Goal: Information Seeking & Learning: Learn about a topic

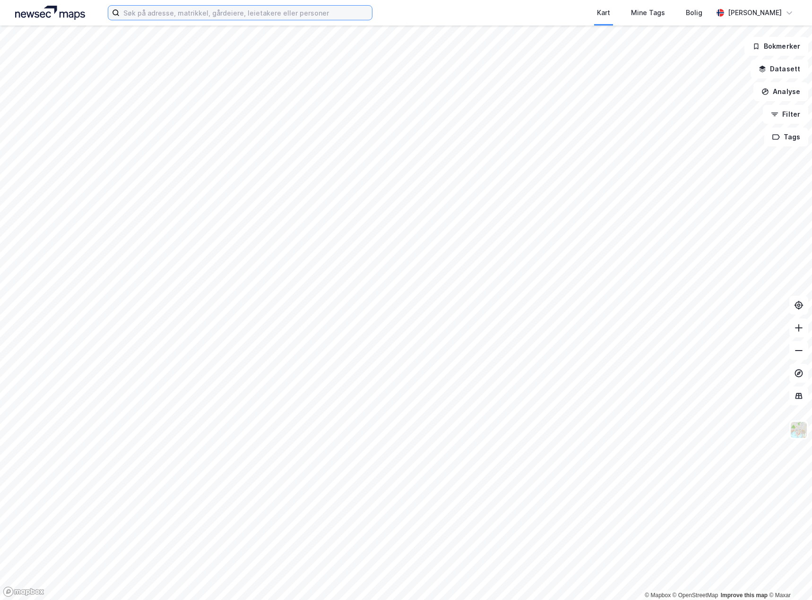
click at [199, 10] on input at bounding box center [246, 13] width 252 height 14
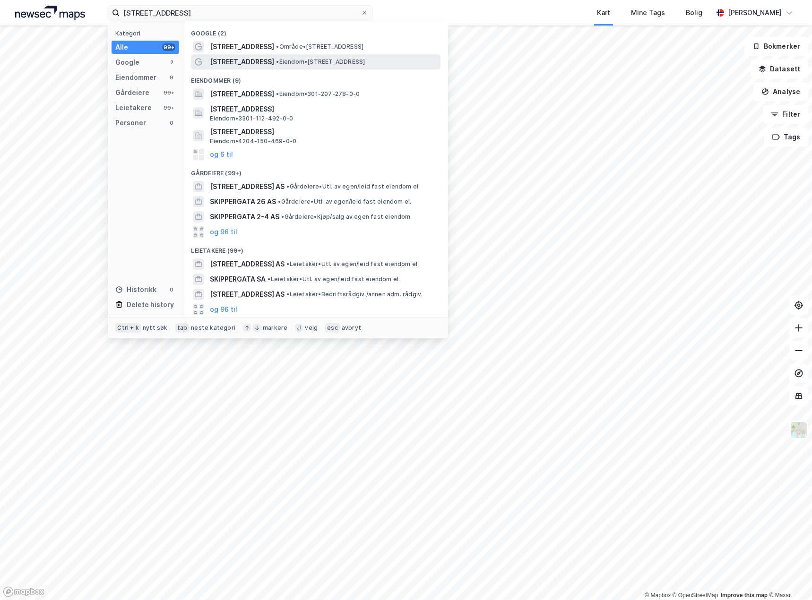
click at [311, 64] on span "• Eiendom • [STREET_ADDRESS]" at bounding box center [320, 62] width 89 height 8
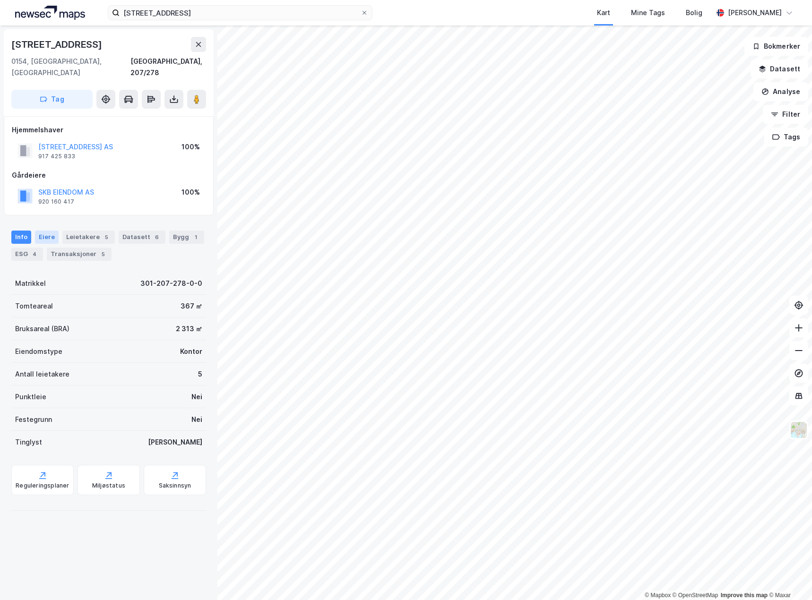
click at [45, 231] on div "Eiere" at bounding box center [47, 237] width 24 height 13
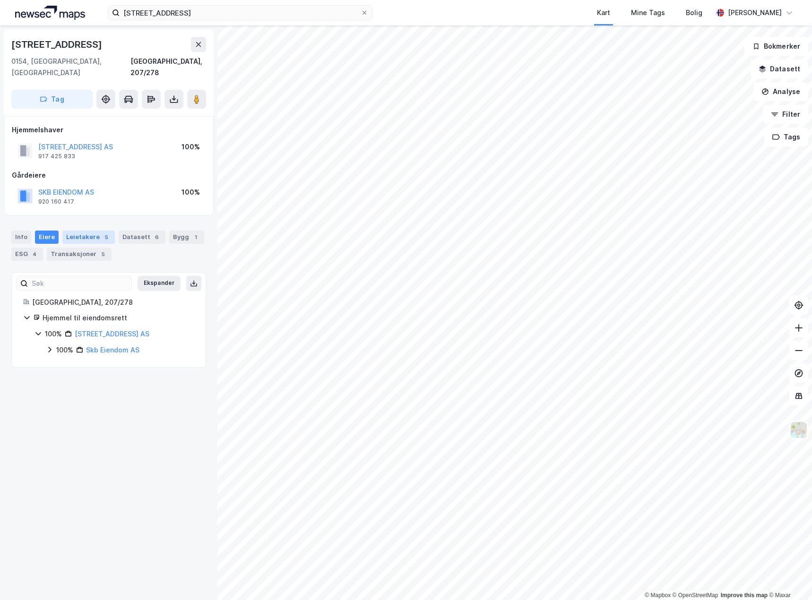
click at [83, 231] on div "Leietakere 5" at bounding box center [88, 237] width 52 height 13
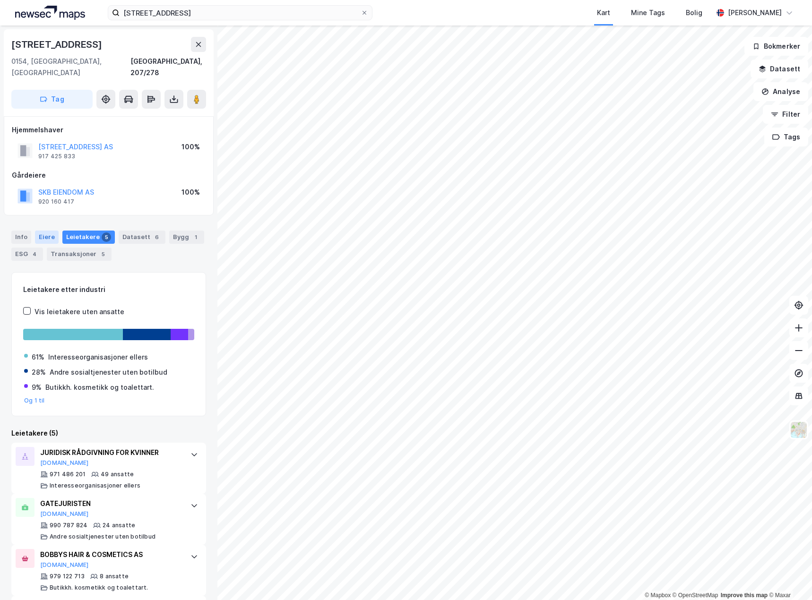
click at [48, 231] on div "Eiere" at bounding box center [47, 237] width 24 height 13
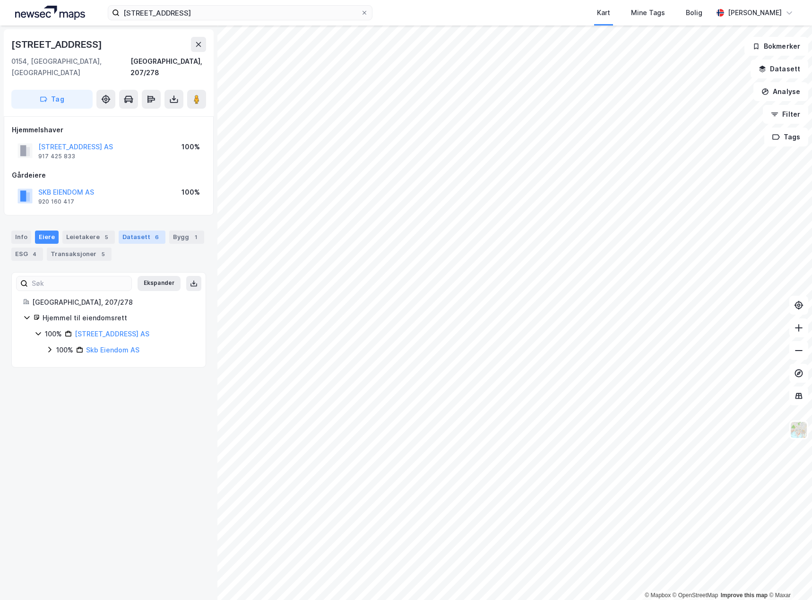
click at [143, 231] on div "Datasett 6" at bounding box center [142, 237] width 47 height 13
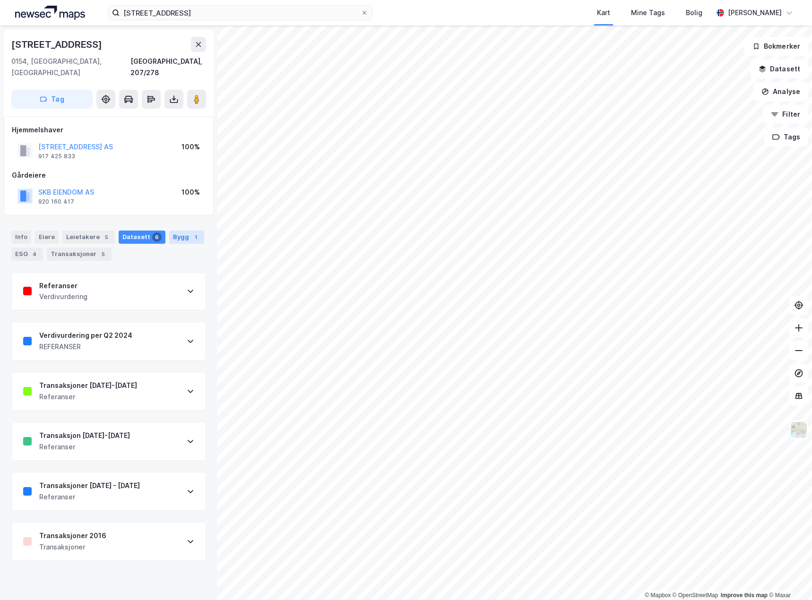
click at [182, 231] on div "Bygg 1" at bounding box center [186, 237] width 35 height 13
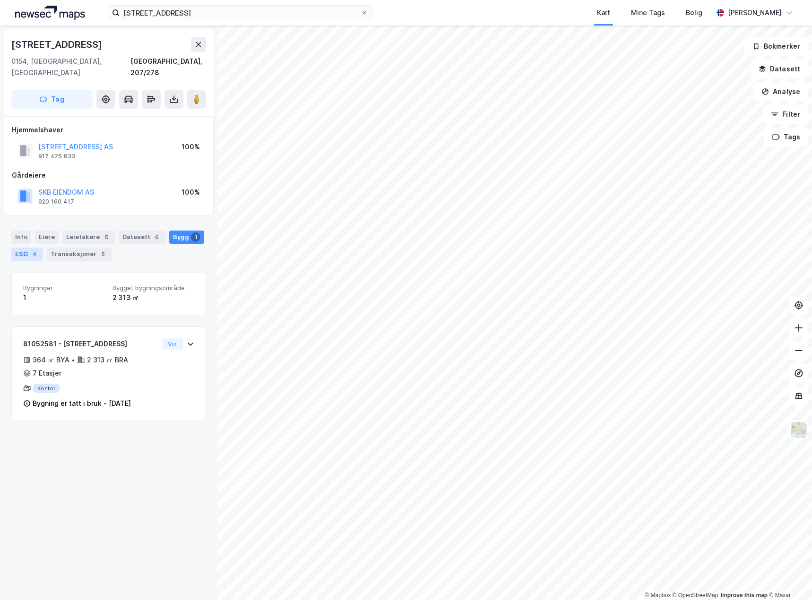
click at [29, 248] on div "ESG 4" at bounding box center [27, 254] width 32 height 13
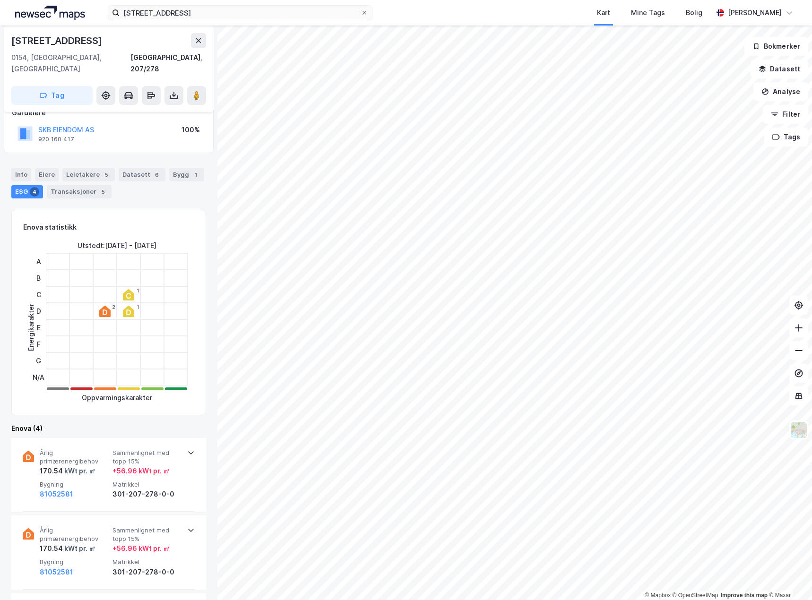
scroll to position [189, 0]
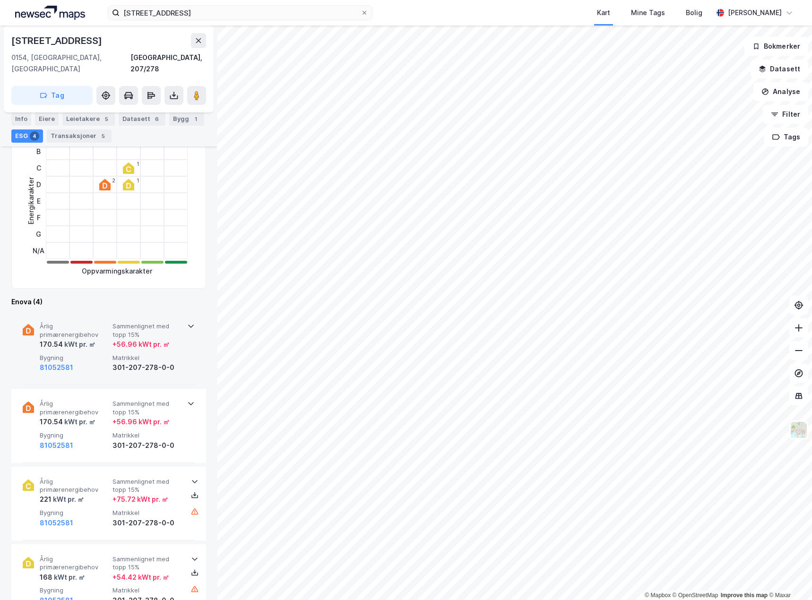
click at [103, 339] on div "170.54 kWt pr. ㎡" at bounding box center [74, 344] width 69 height 11
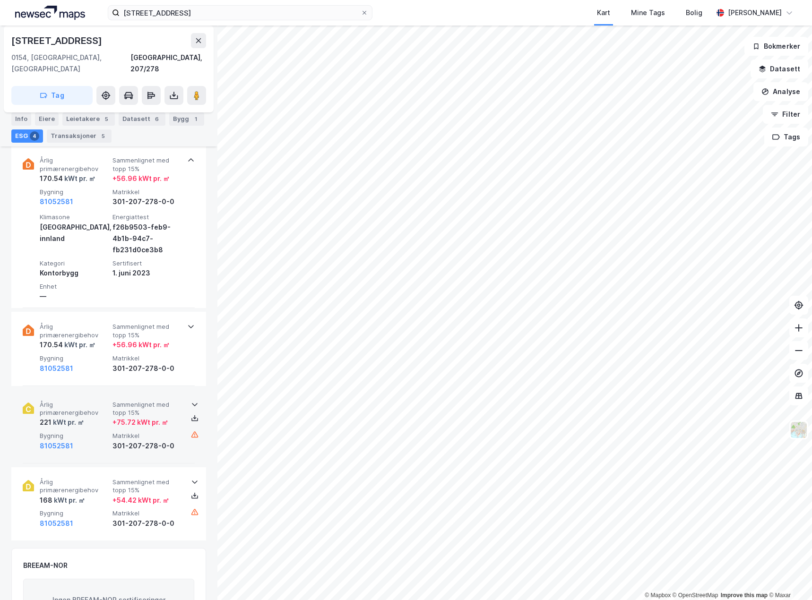
scroll to position [378, 0]
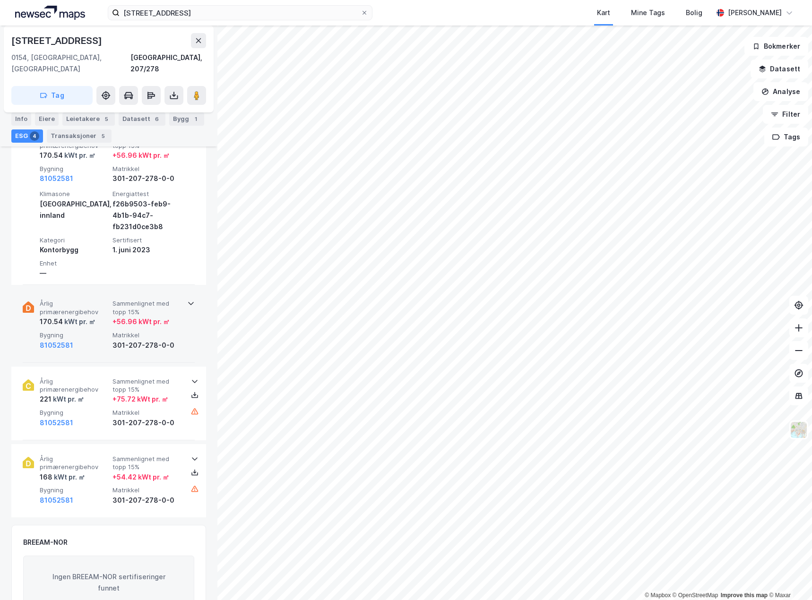
click at [107, 340] on div "81052581" at bounding box center [74, 345] width 69 height 11
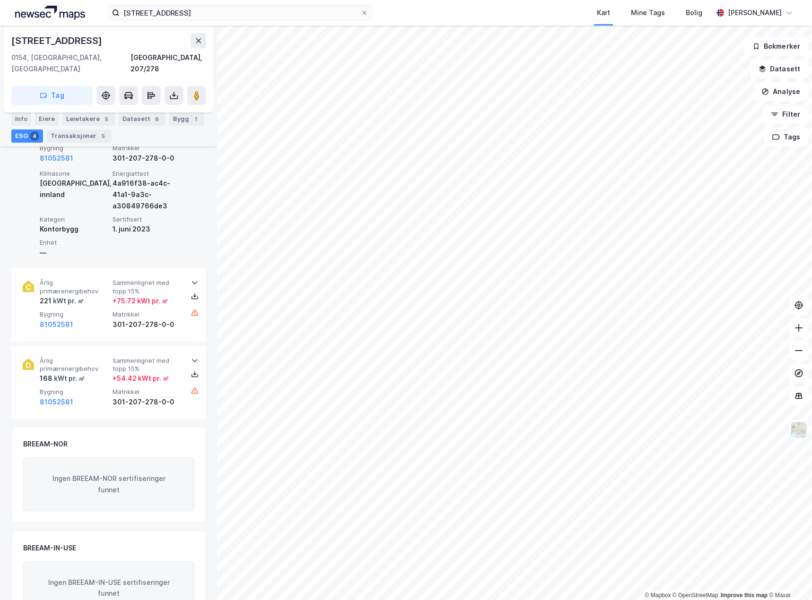
scroll to position [567, 0]
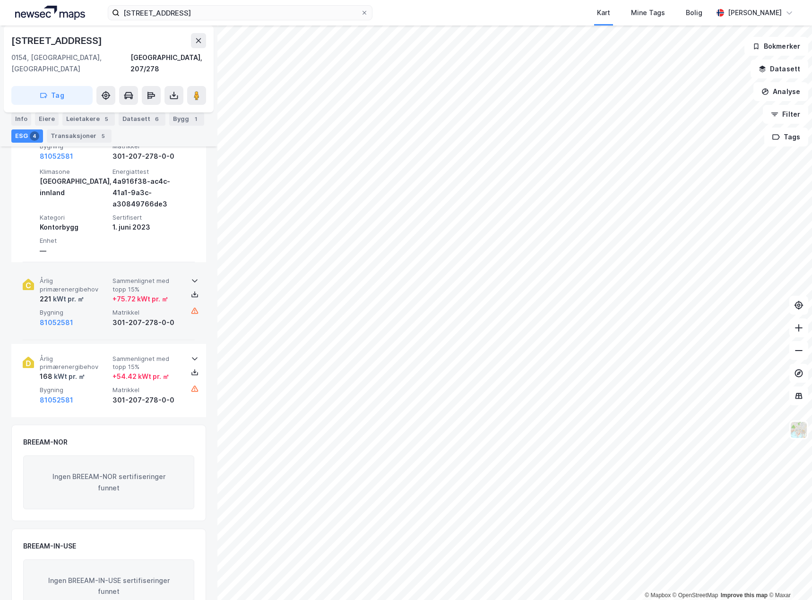
click at [94, 317] on div "81052581" at bounding box center [74, 322] width 69 height 11
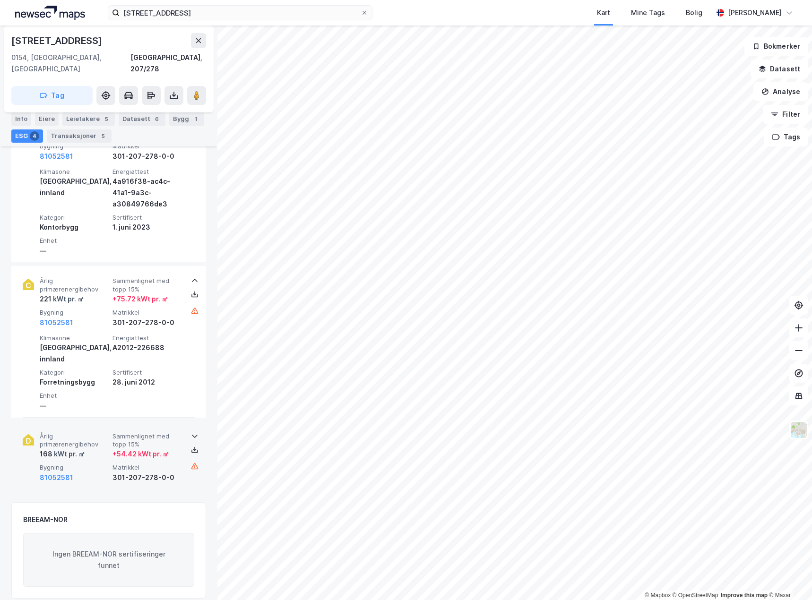
click at [85, 448] on div "168 kWt pr. ㎡" at bounding box center [74, 453] width 69 height 11
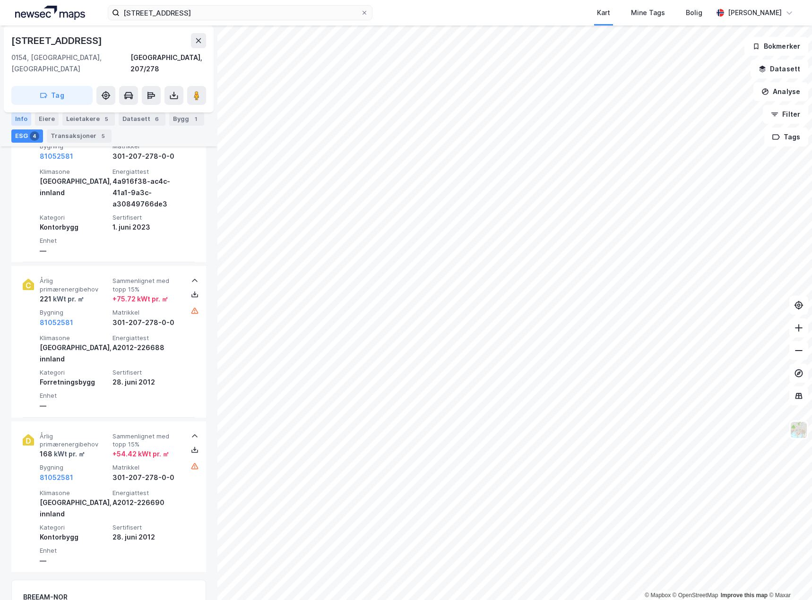
click at [15, 121] on div "Info" at bounding box center [21, 118] width 20 height 13
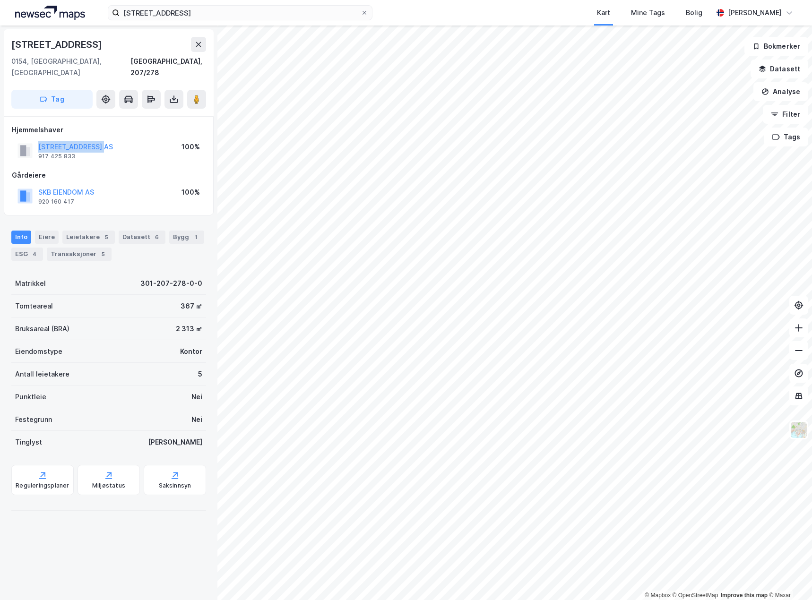
drag, startPoint x: 111, startPoint y: 131, endPoint x: 35, endPoint y: 137, distance: 75.3
click at [35, 139] on div "SKIPPERGATA 23 AS 917 425 833 100%" at bounding box center [109, 150] width 194 height 23
copy button "[STREET_ADDRESS] AS"
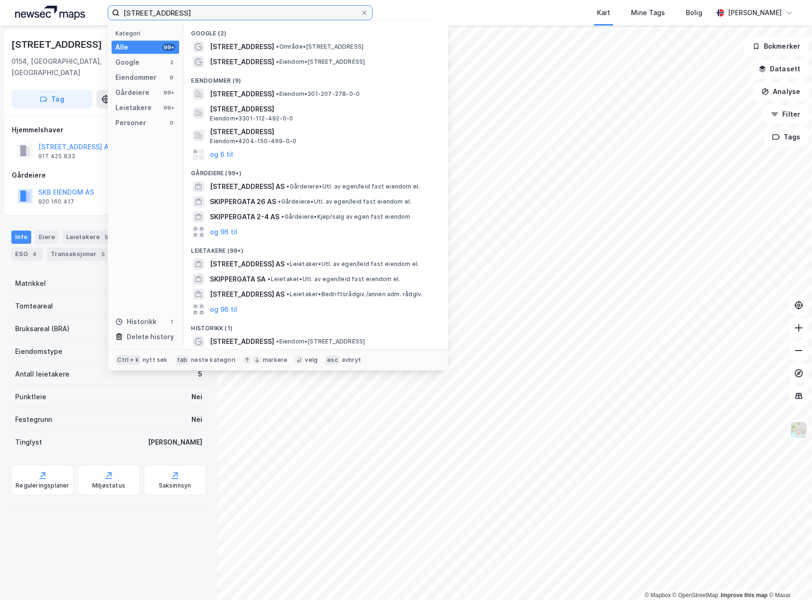
drag, startPoint x: 254, startPoint y: 8, endPoint x: 96, endPoint y: 14, distance: 157.4
click at [96, 14] on div "[STREET_ADDRESS] Kategori Alle 99+ Google 2 Eiendommer 9 Gårdeiere 99+ Leietake…" at bounding box center [406, 13] width 812 height 26
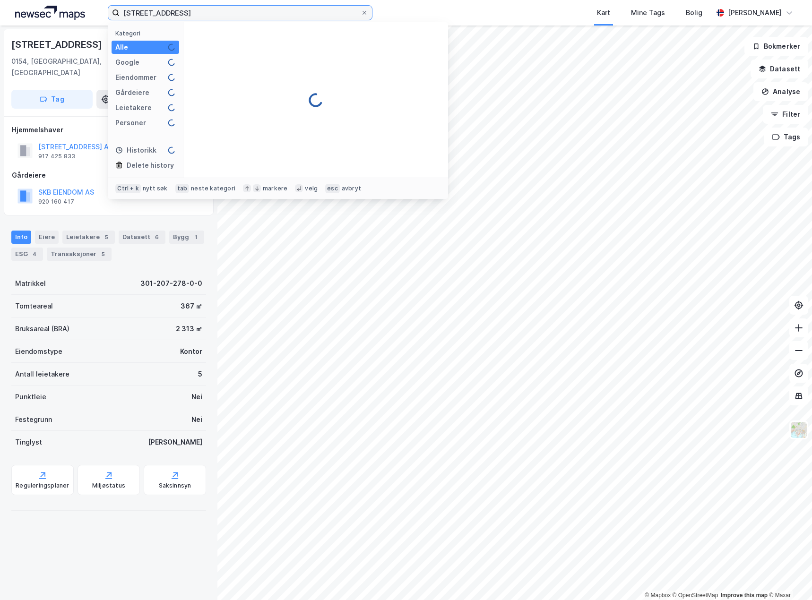
type input "[STREET_ADDRESS]"
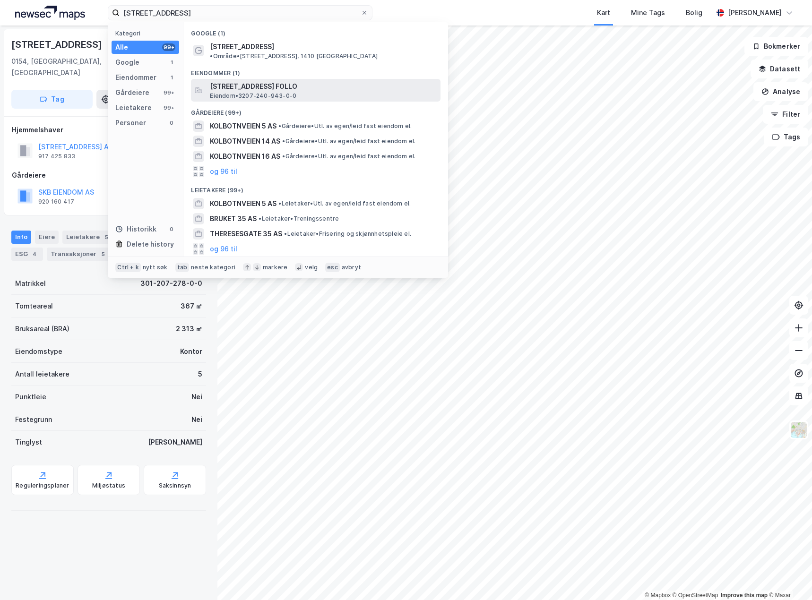
click at [310, 86] on div "[STREET_ADDRESS], KOLBOTN, [GEOGRAPHIC_DATA] • 3207-240-943-0-0" at bounding box center [324, 90] width 229 height 19
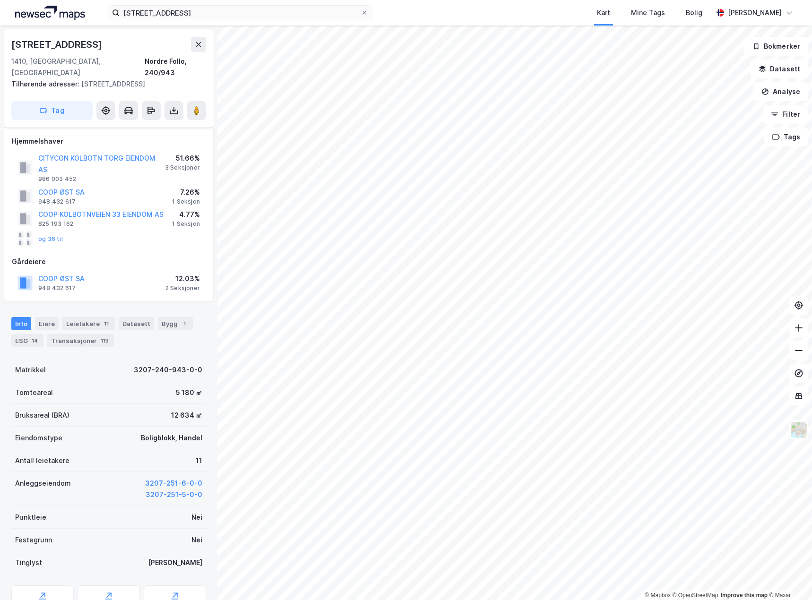
scroll to position [100, 0]
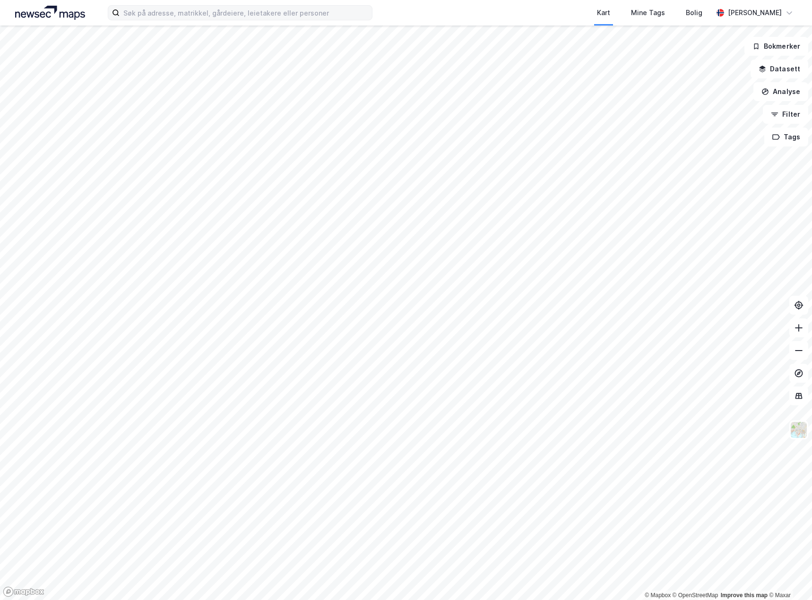
click at [224, 21] on div "Kart Mine Tags Bolig [PERSON_NAME]" at bounding box center [406, 13] width 812 height 26
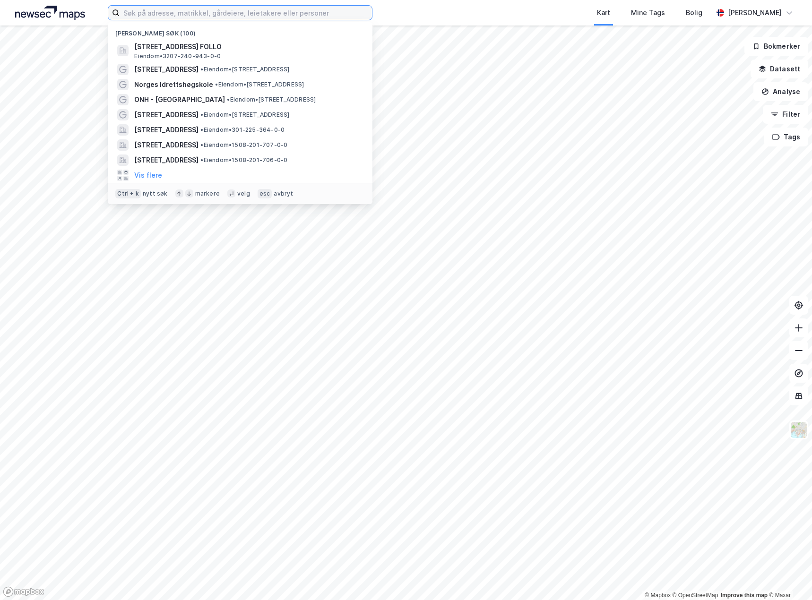
click at [218, 17] on input at bounding box center [246, 13] width 252 height 14
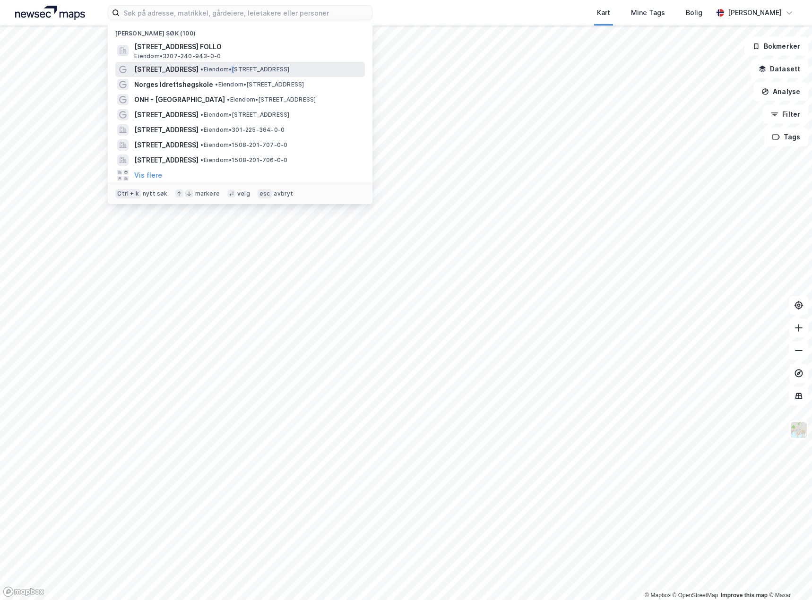
click at [223, 70] on span "• Eiendom • [STREET_ADDRESS]" at bounding box center [244, 70] width 89 height 8
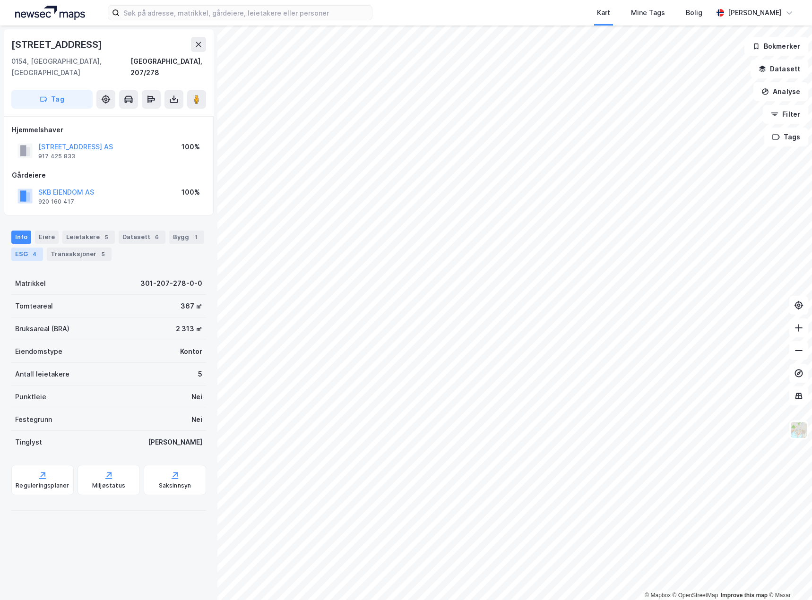
click at [22, 248] on div "ESG 4" at bounding box center [27, 254] width 32 height 13
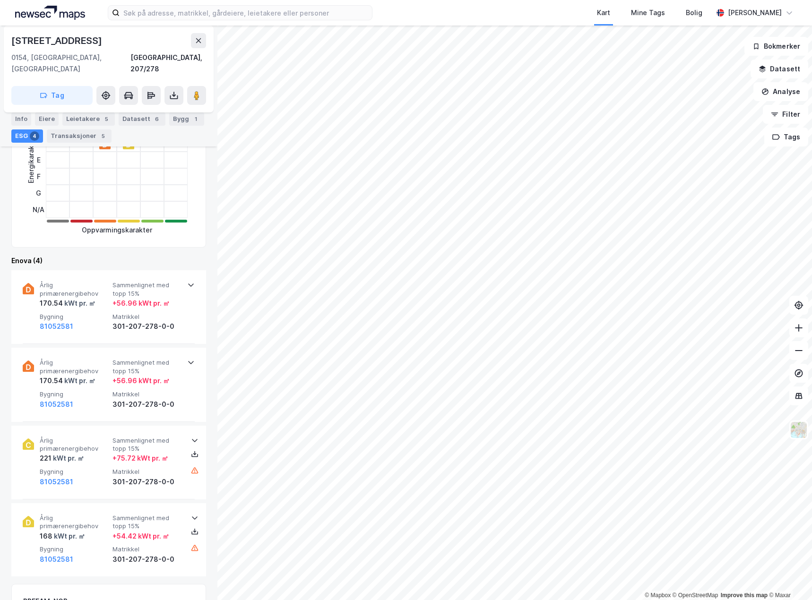
scroll to position [236, 0]
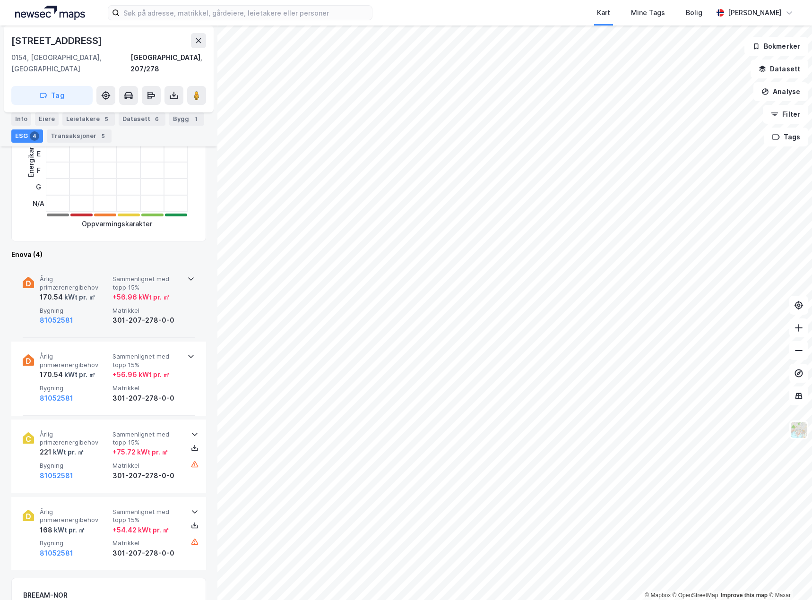
click at [91, 315] on div "81052581" at bounding box center [74, 320] width 69 height 11
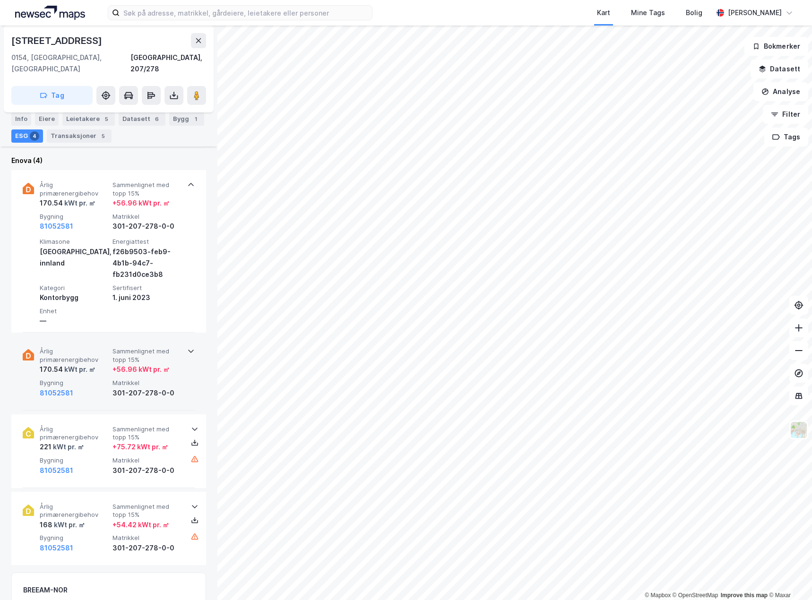
scroll to position [331, 0]
click at [99, 378] on span "Bygning" at bounding box center [74, 382] width 69 height 8
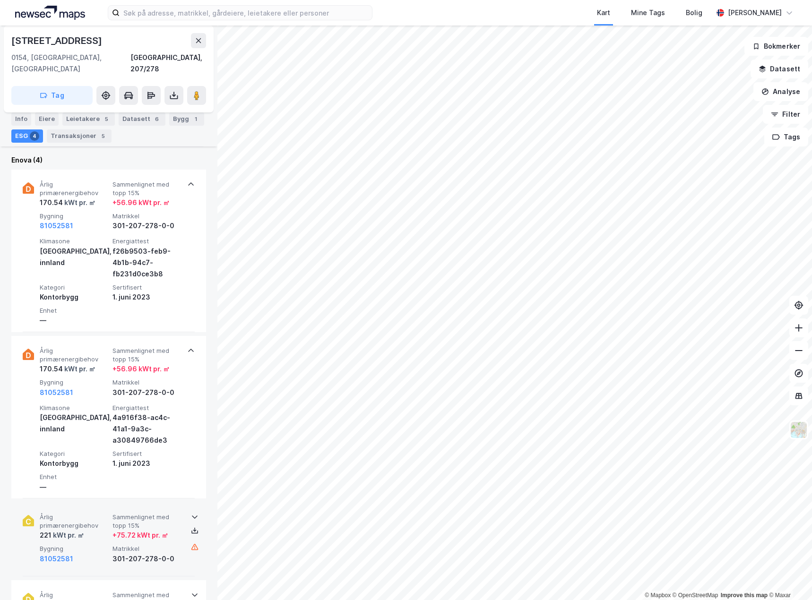
click at [94, 530] on div "221 kWt pr. ㎡" at bounding box center [74, 535] width 69 height 11
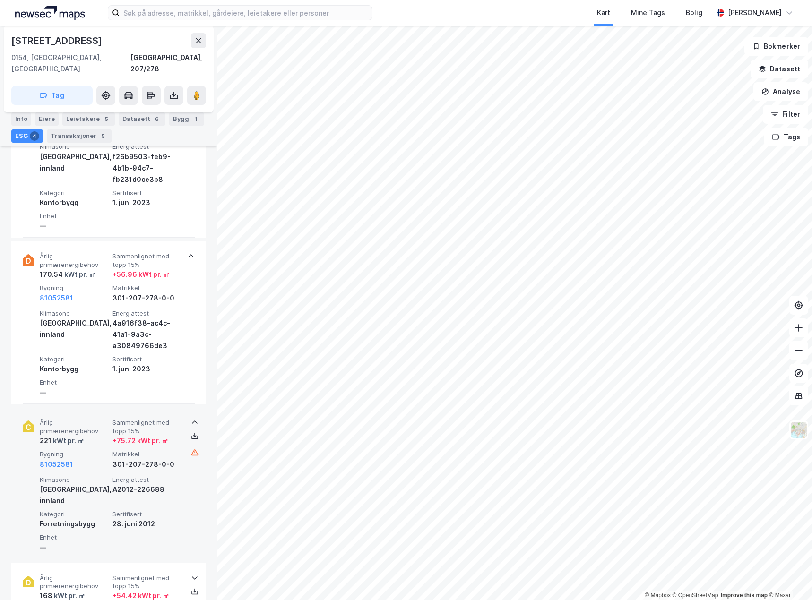
scroll to position [378, 0]
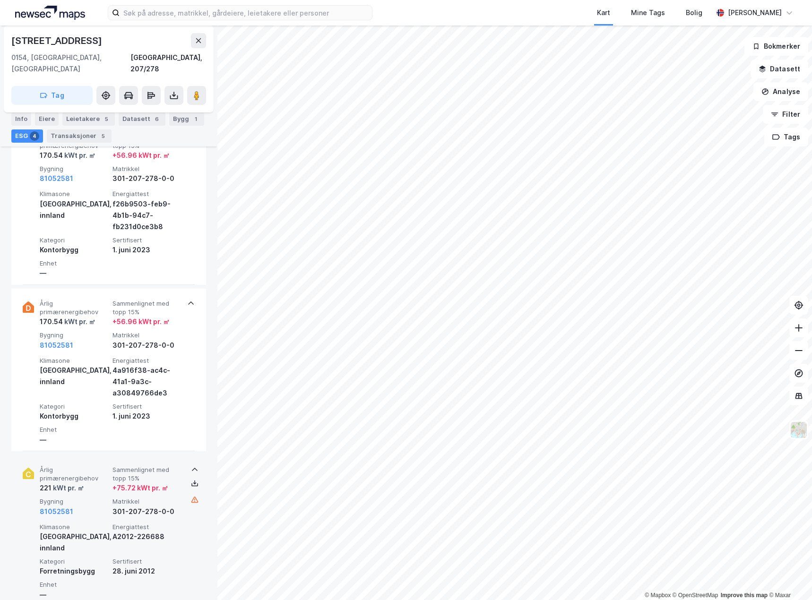
click at [92, 483] on div "Årlig primærenergibehov 221 kWt pr. ㎡ Sammenlignet med topp 15% + 75.72 kWt pr.…" at bounding box center [111, 491] width 142 height 51
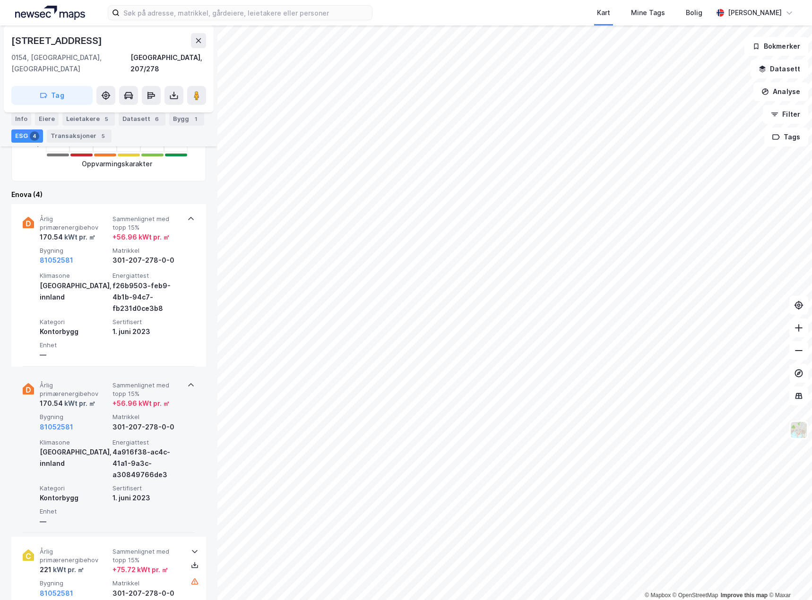
scroll to position [283, 0]
